Goal: Task Accomplishment & Management: Manage account settings

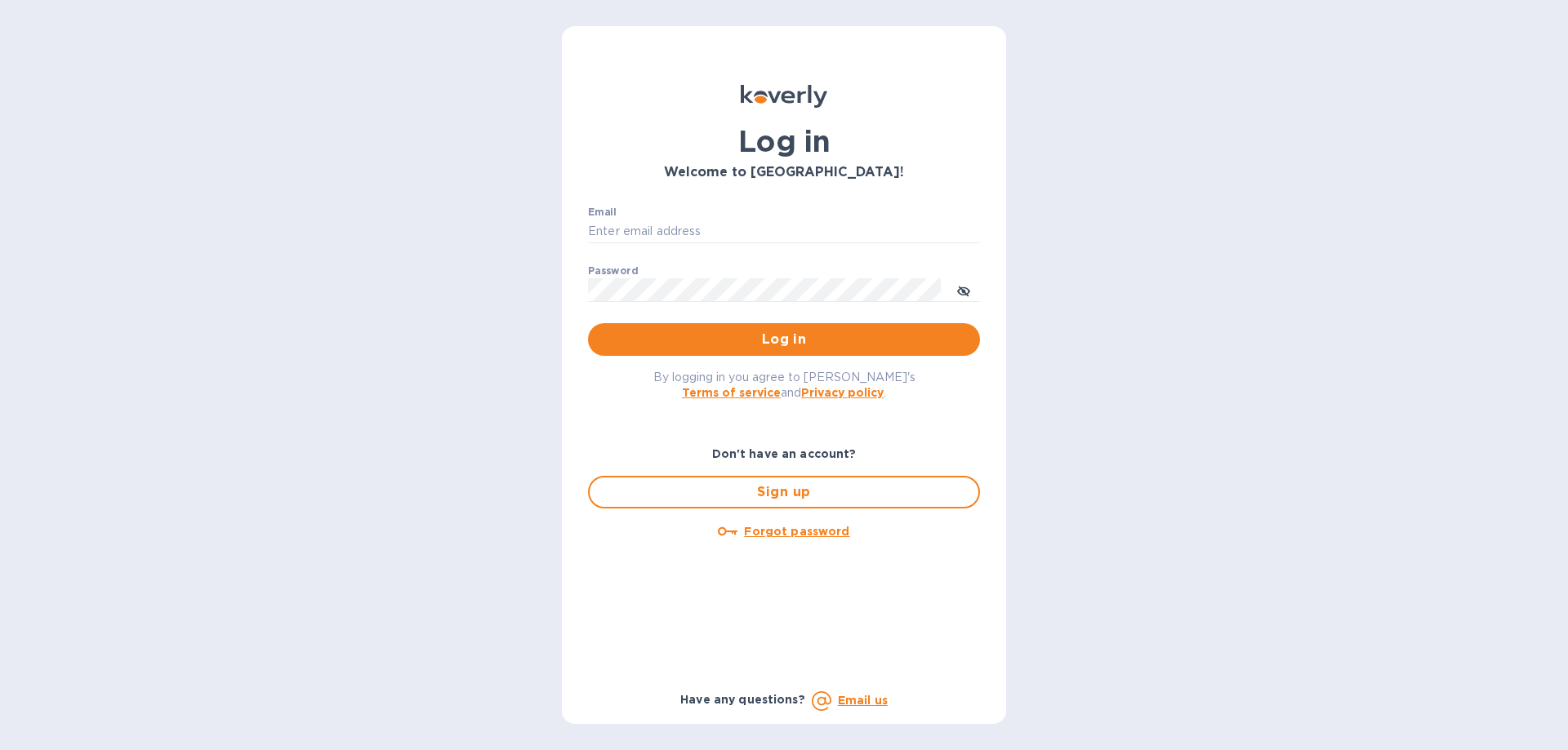
click at [712, 216] on div "Email ​" at bounding box center [783, 236] width 392 height 59
click at [710, 223] on input "Email" at bounding box center [783, 231] width 392 height 24
type input "[PERSON_NAME][EMAIL_ADDRESS][DOMAIN_NAME]"
click at [588, 323] on button "Log in" at bounding box center [783, 339] width 392 height 32
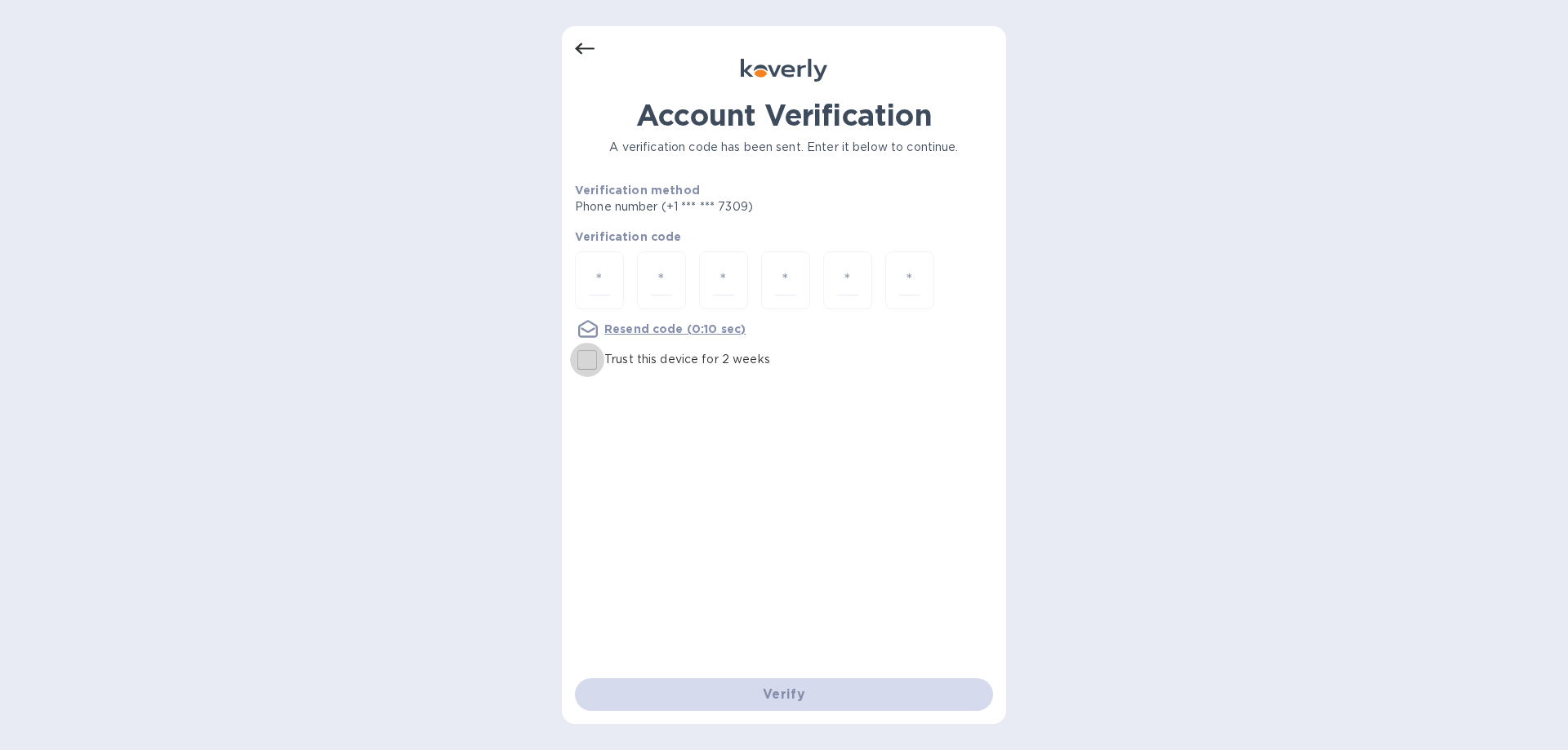
click at [591, 361] on input "Trust this device for 2 weeks" at bounding box center [587, 359] width 34 height 34
checkbox input "true"
click at [587, 271] on div at bounding box center [599, 280] width 49 height 58
type input "1"
type input "2"
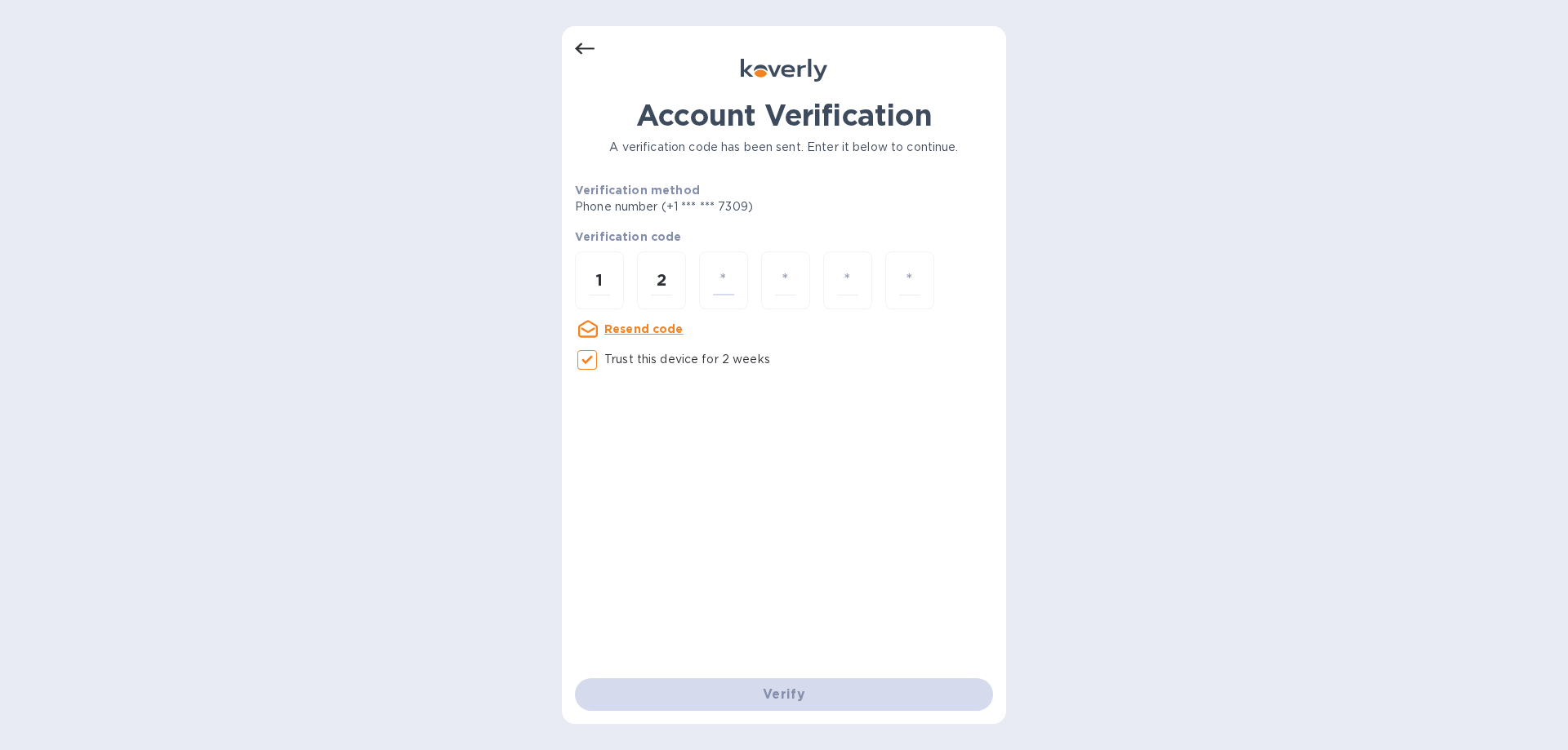
type input "6"
type input "5"
type input "3"
type input "1"
